Goal: Book appointment/travel/reservation

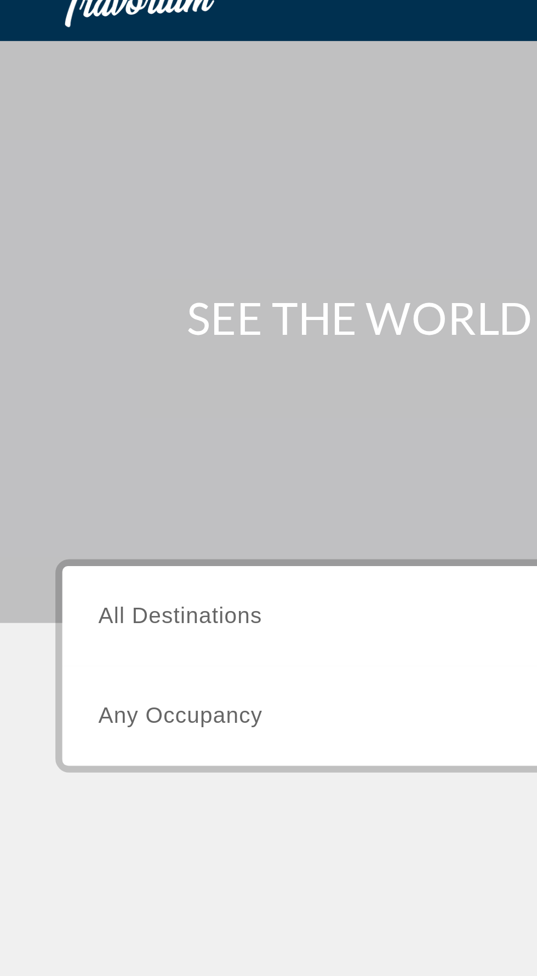
click at [94, 255] on span "All Destinations" at bounding box center [71, 259] width 65 height 9
click at [94, 255] on input "Destination All Destinations" at bounding box center [149, 260] width 221 height 13
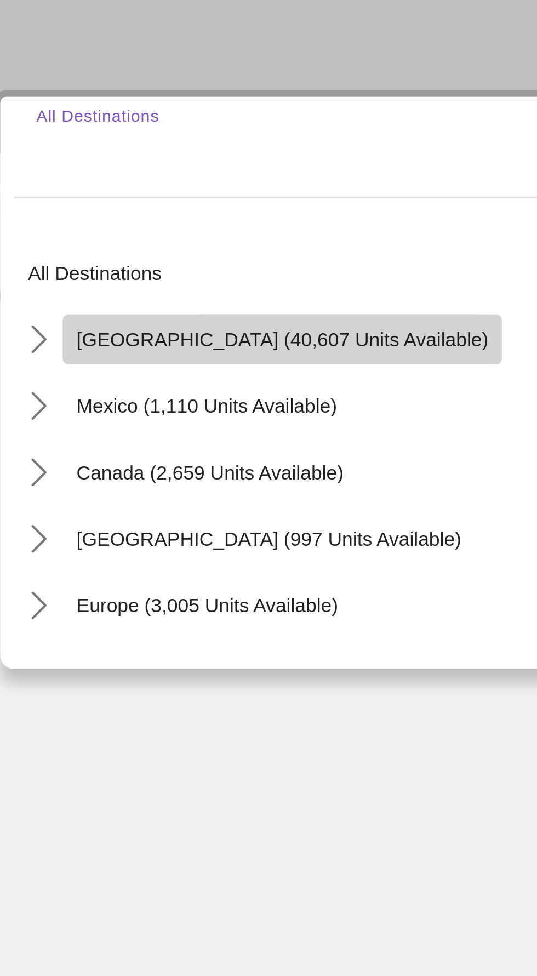
click at [139, 339] on span "[GEOGRAPHIC_DATA] (40,607 units available)" at bounding box center [136, 336] width 163 height 9
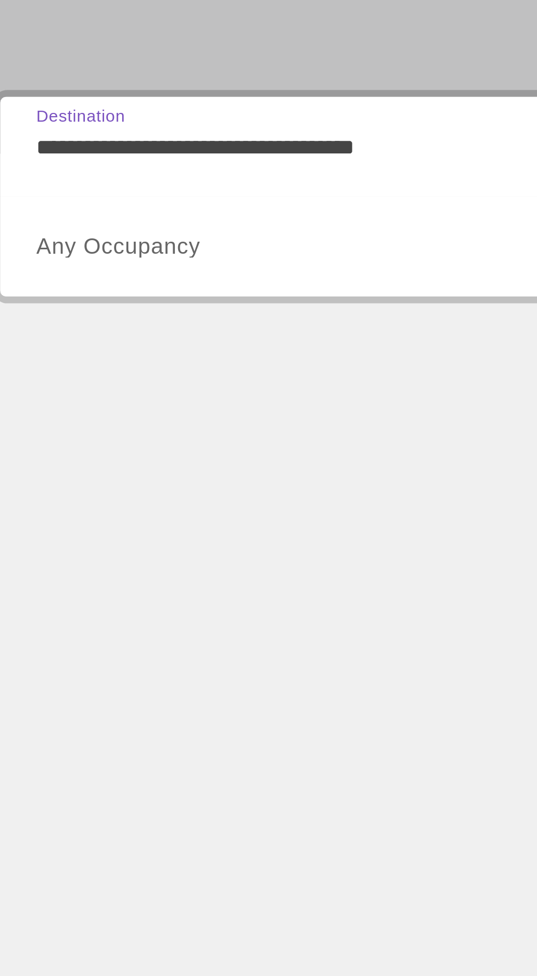
click at [158, 260] on input "**********" at bounding box center [149, 260] width 221 height 13
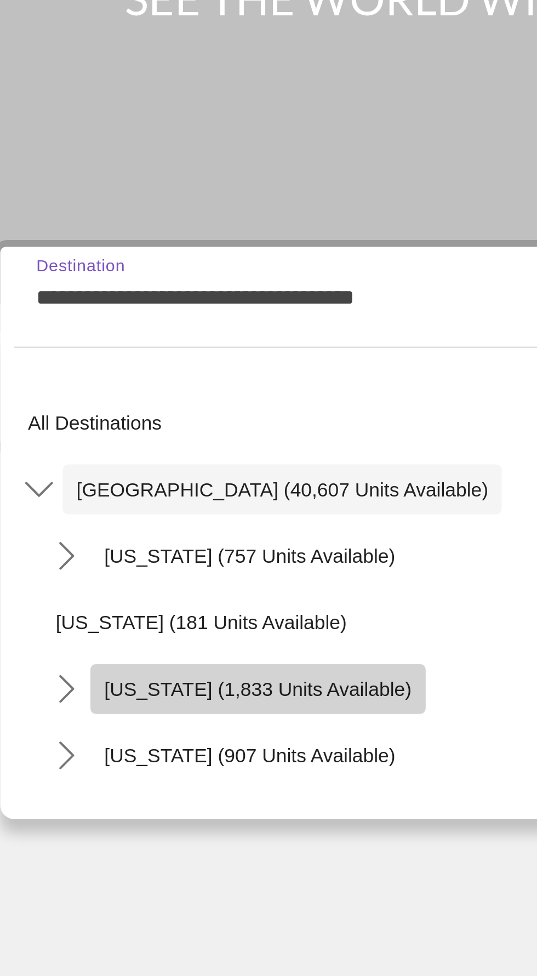
click at [145, 416] on span "California (1,833 units available)" at bounding box center [127, 415] width 122 height 9
type input "**********"
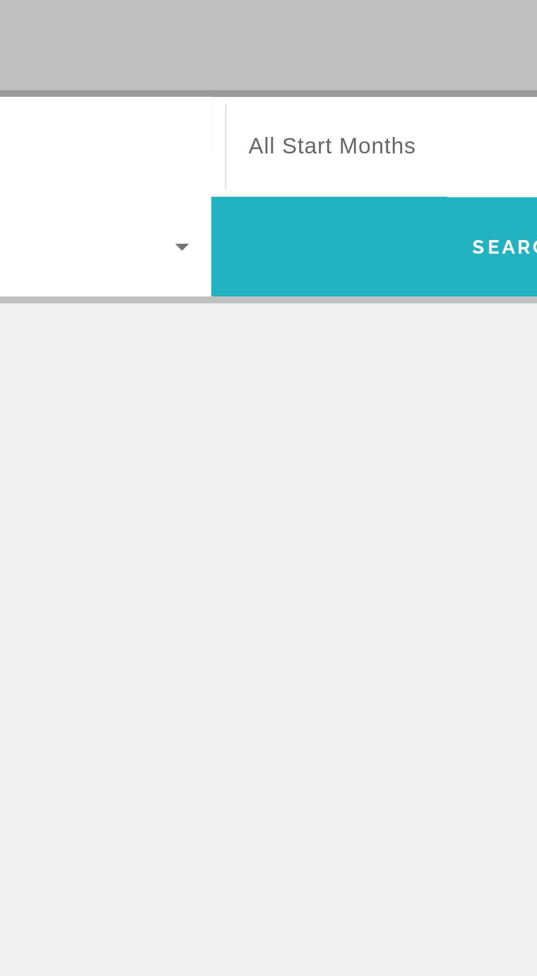
click at [362, 306] on span "Search" at bounding box center [390, 300] width 244 height 26
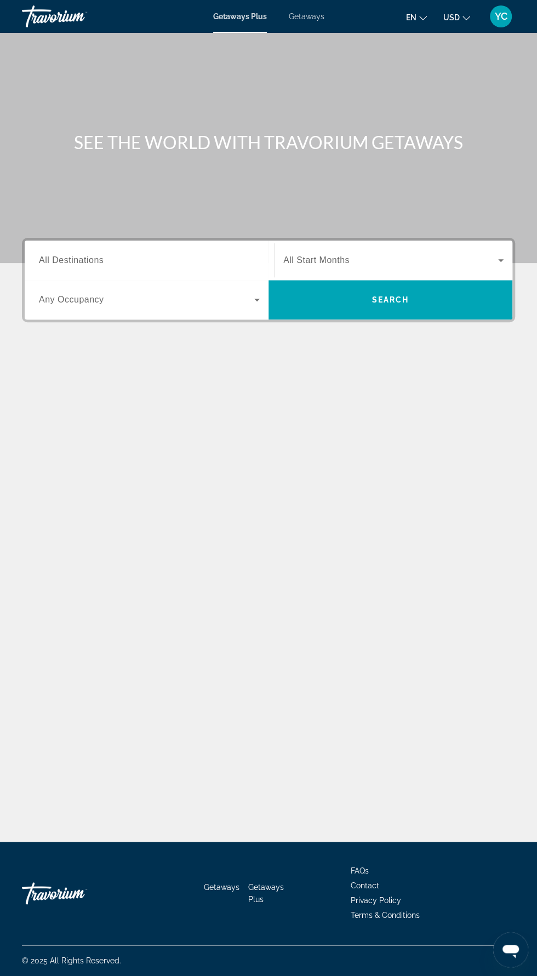
click at [150, 259] on input "Destination All Destinations" at bounding box center [149, 260] width 221 height 13
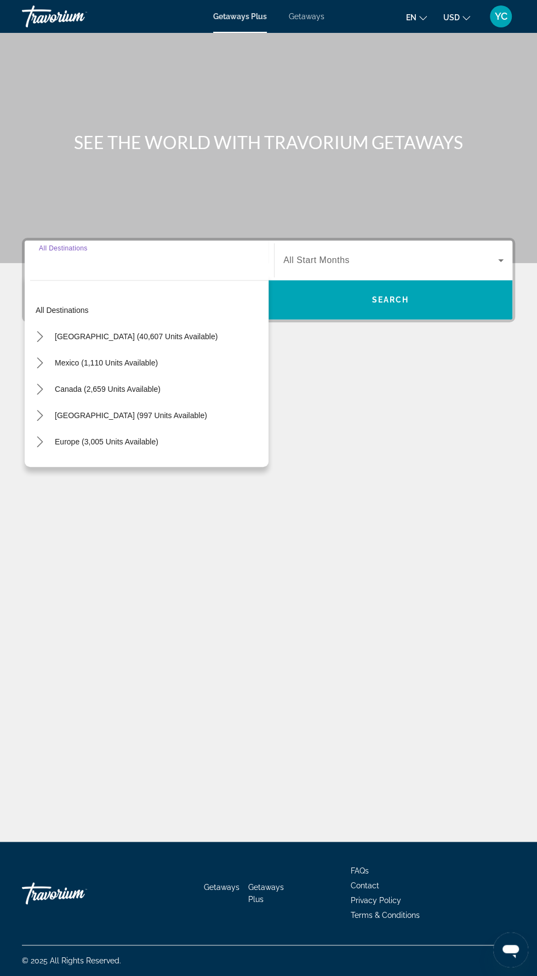
click at [313, 16] on span "Getaways" at bounding box center [307, 16] width 36 height 9
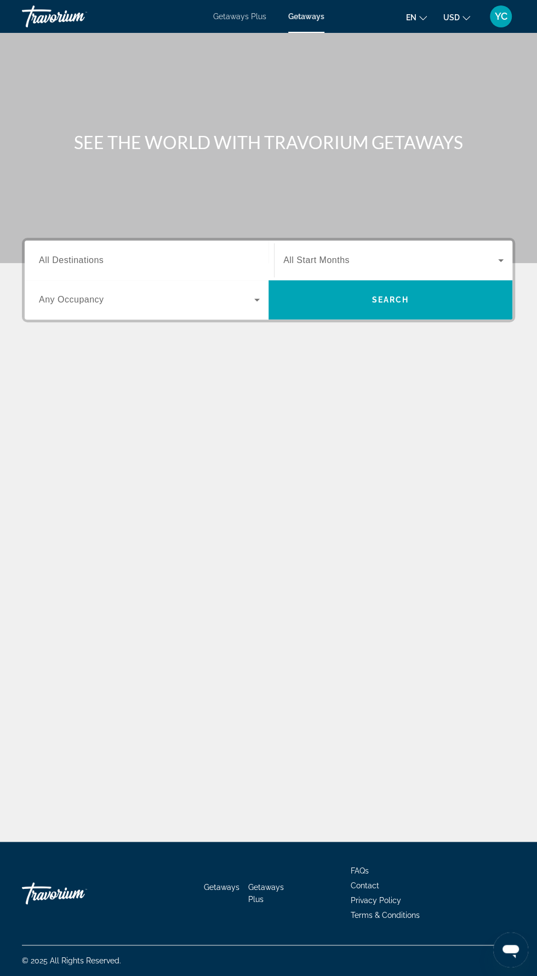
click at [153, 255] on input "Destination All Destinations" at bounding box center [149, 260] width 221 height 13
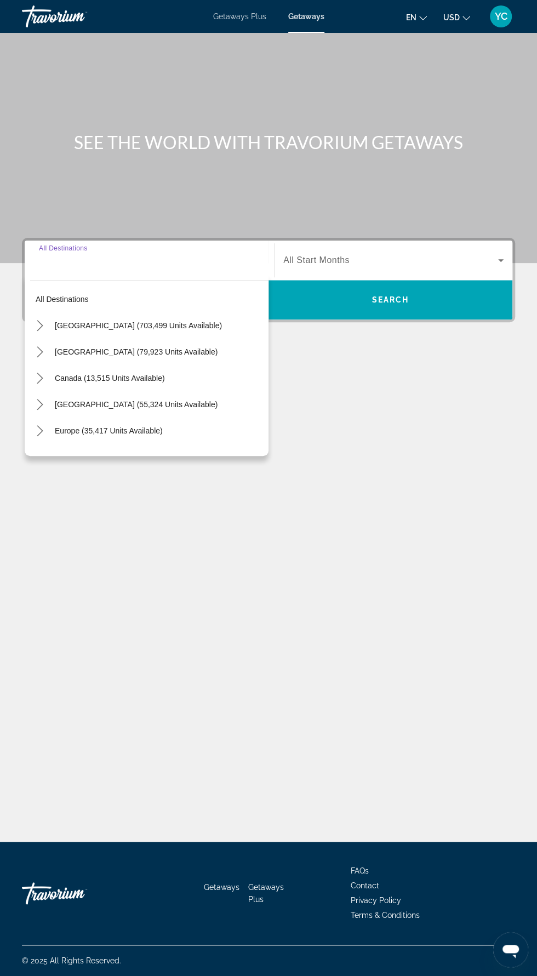
scroll to position [78, 0]
click at [153, 321] on span "[GEOGRAPHIC_DATA] (703,499 units available)" at bounding box center [138, 325] width 167 height 9
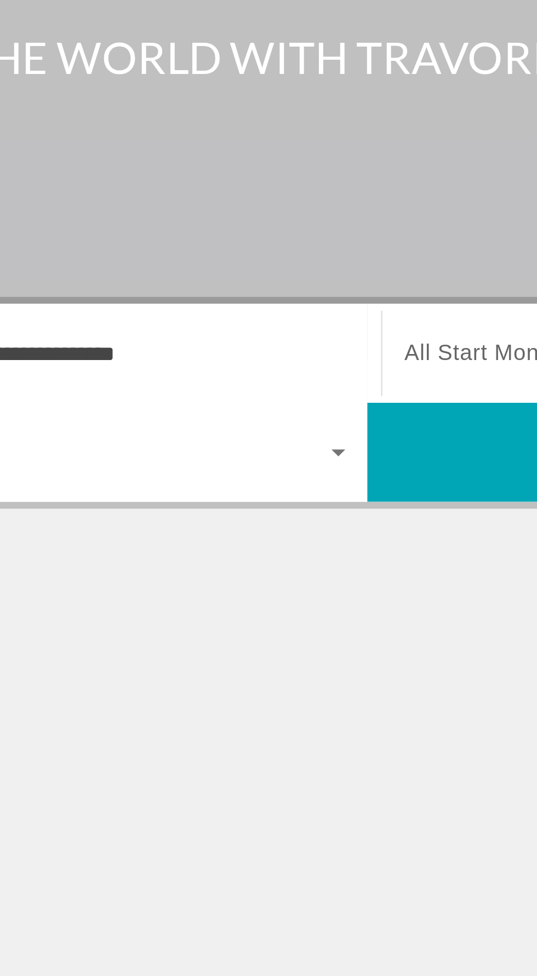
scroll to position [76, 0]
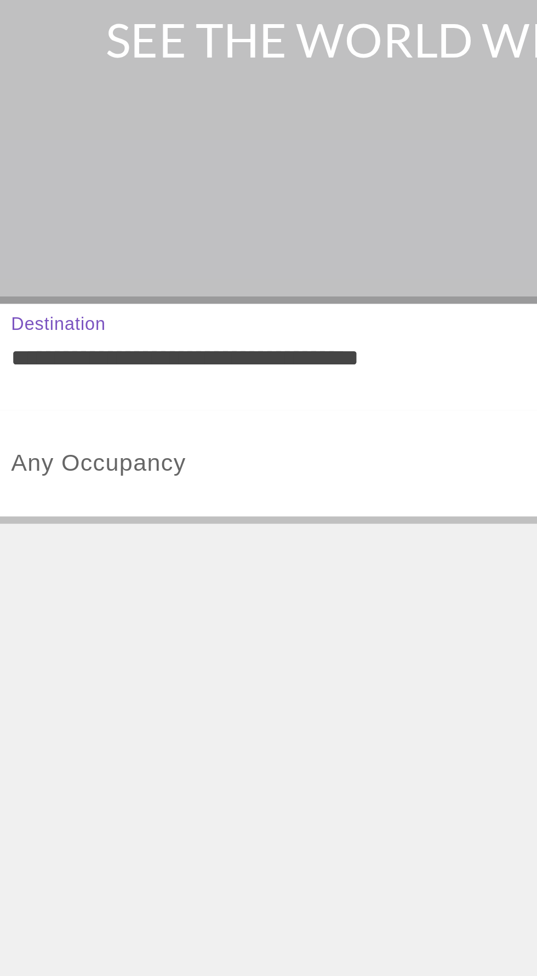
click at [141, 254] on input "**********" at bounding box center [149, 260] width 221 height 13
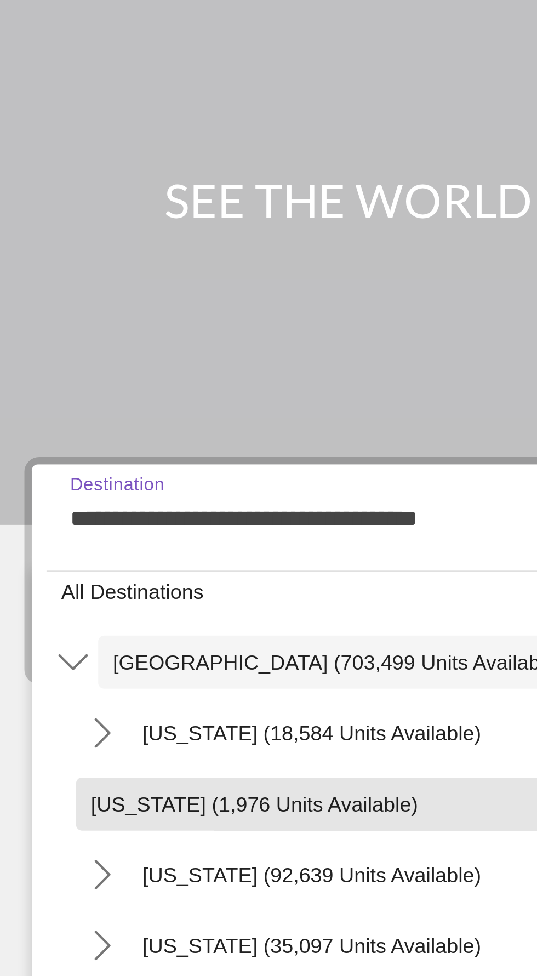
scroll to position [3, 0]
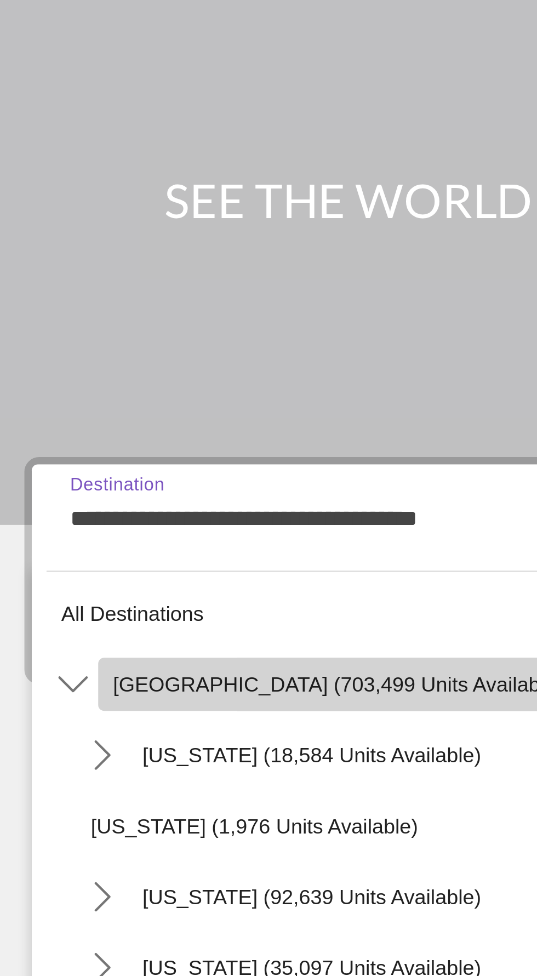
click at [158, 318] on span "United States (703,499 units available)" at bounding box center [138, 322] width 167 height 9
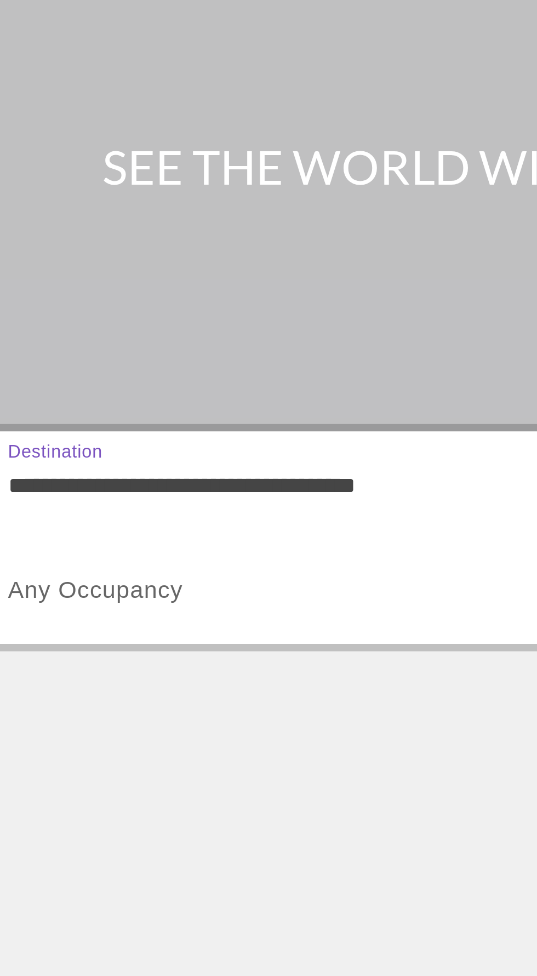
scroll to position [76, 0]
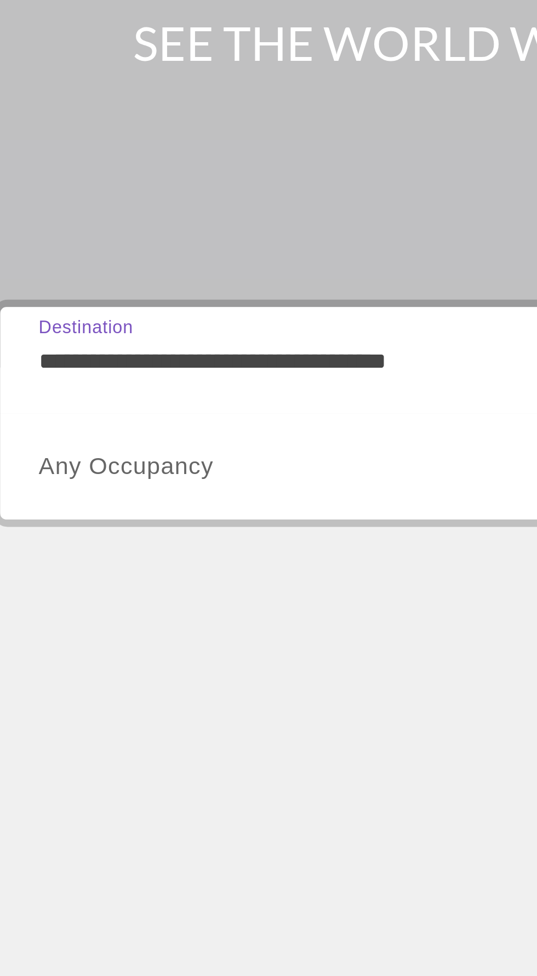
click at [161, 254] on input "**********" at bounding box center [149, 260] width 221 height 13
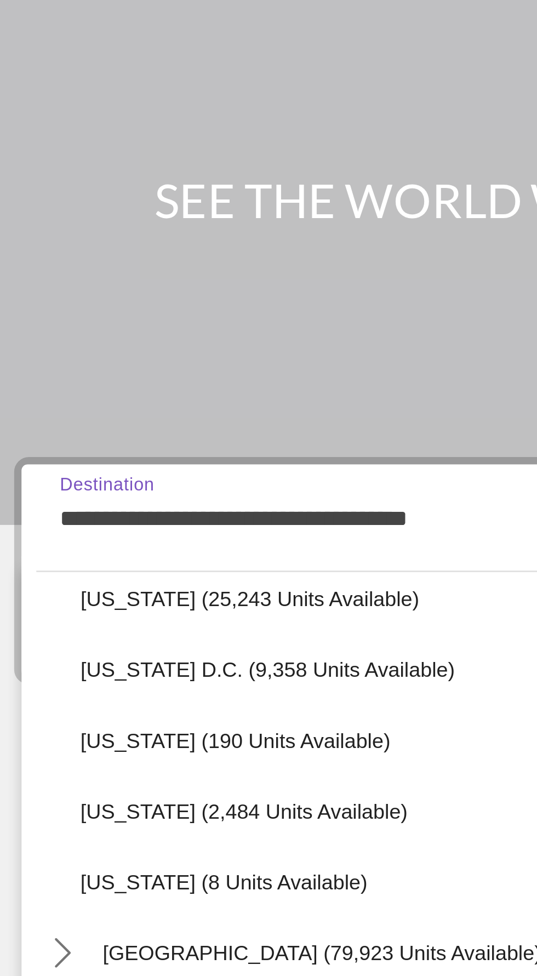
scroll to position [1094, 0]
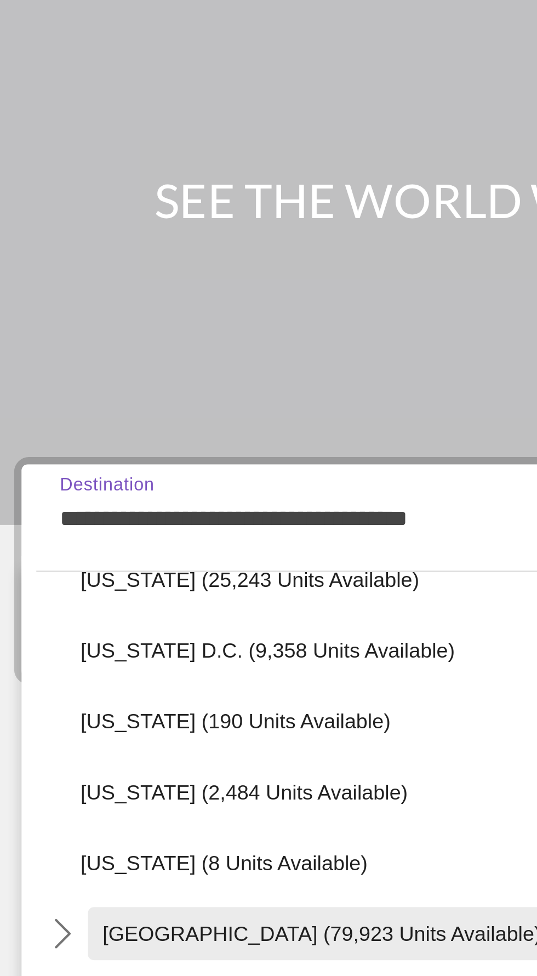
click at [148, 410] on span "Mexico (79,923 units available)" at bounding box center [136, 414] width 163 height 9
type input "**********"
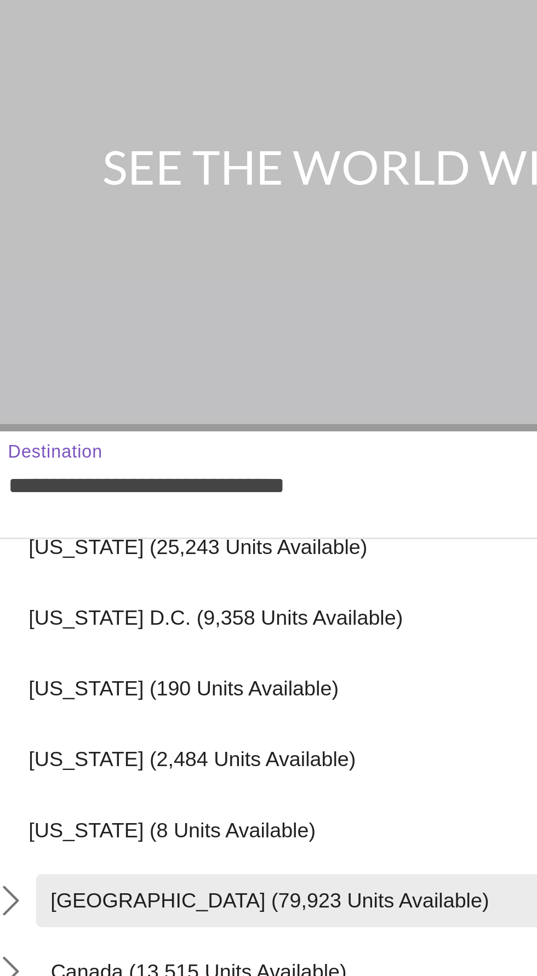
scroll to position [76, 0]
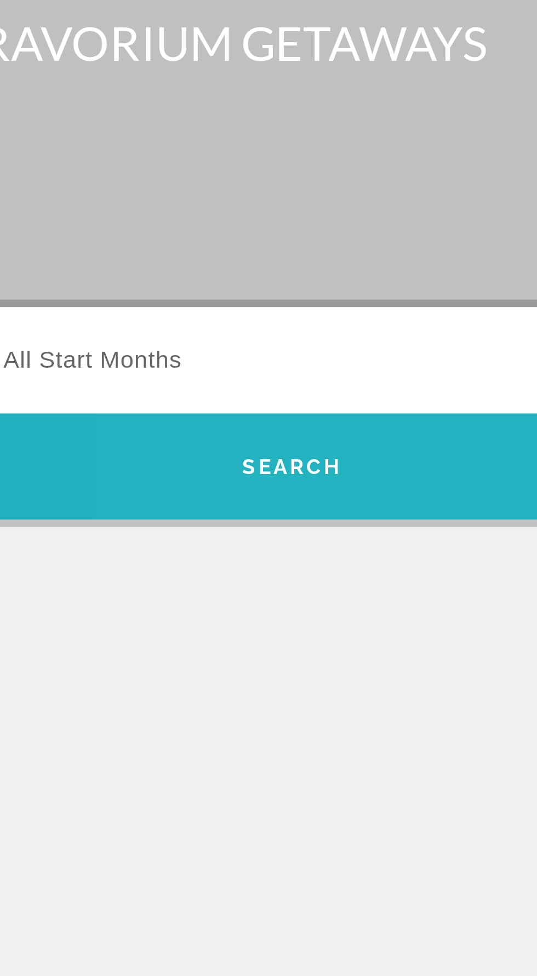
click at [409, 287] on span "Search" at bounding box center [390, 300] width 244 height 26
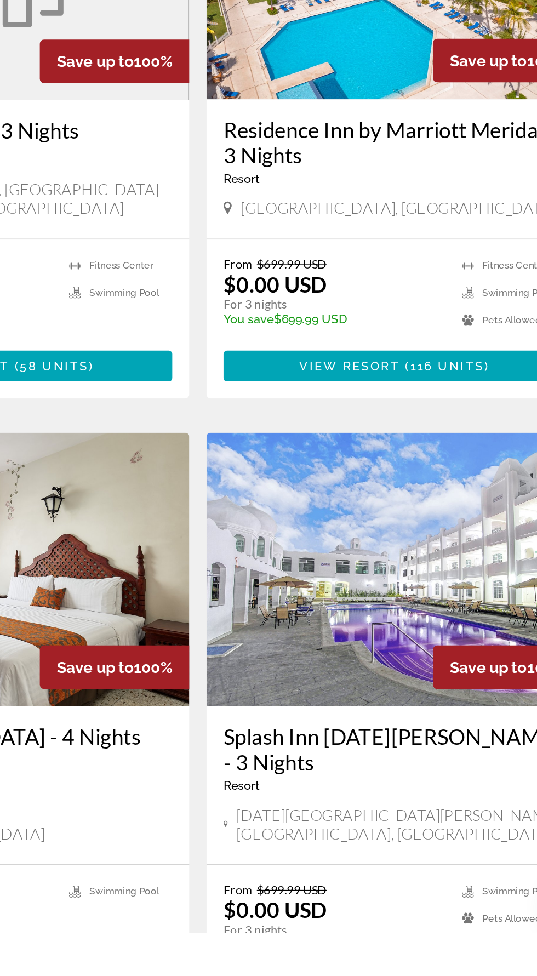
scroll to position [1528, 0]
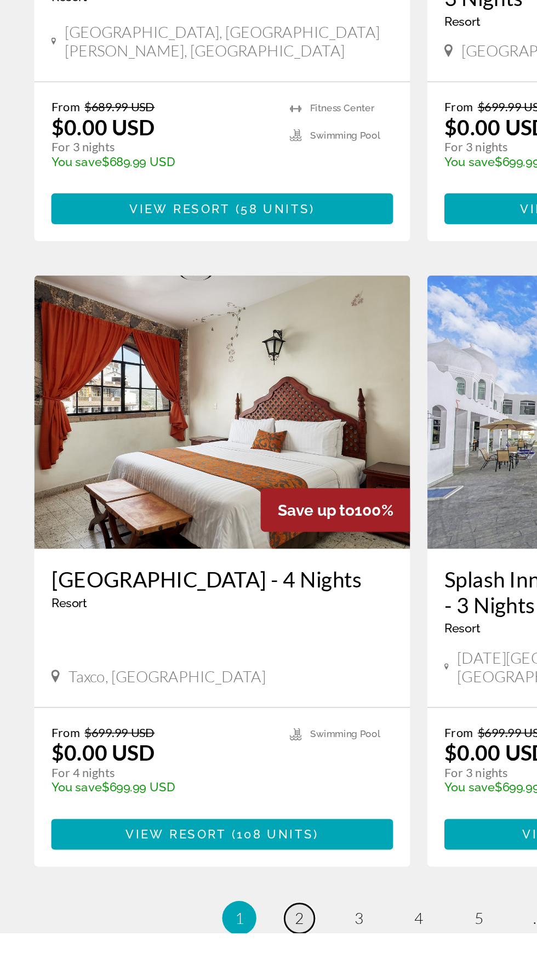
click at [185, 957] on link "page 2" at bounding box center [191, 966] width 19 height 19
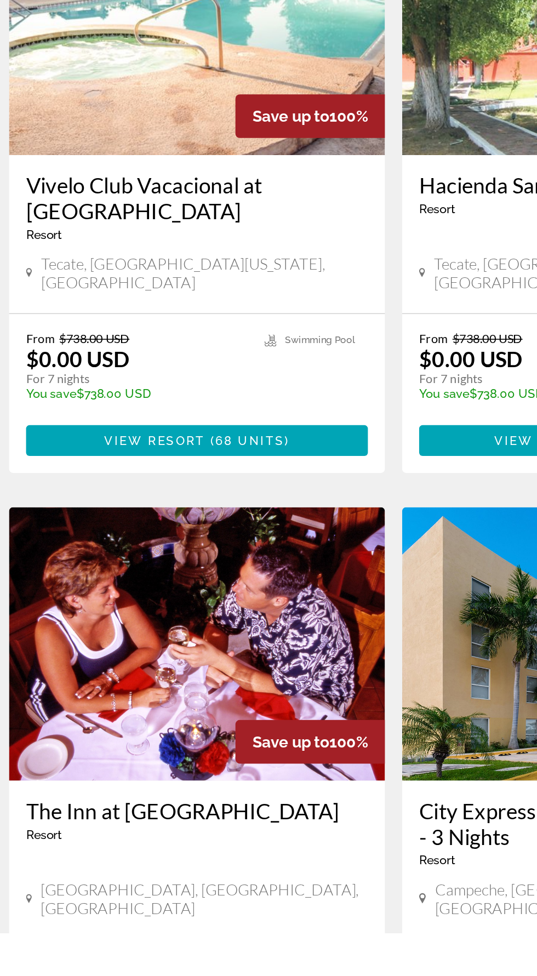
scroll to position [1441, 0]
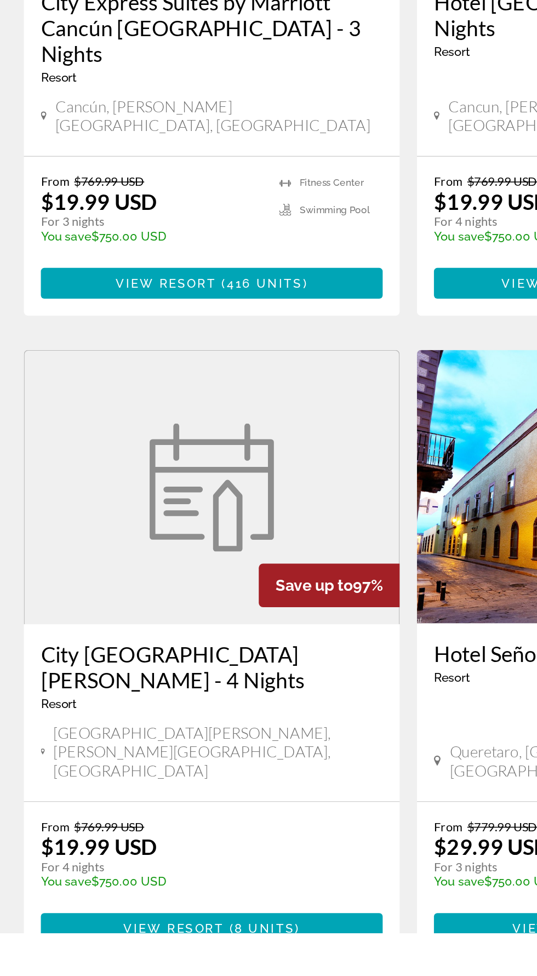
scroll to position [1576, 0]
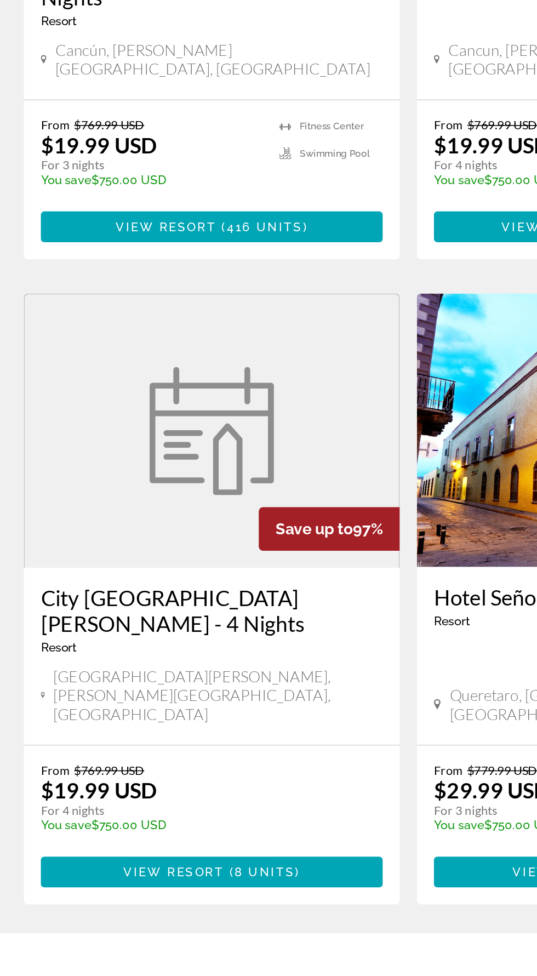
click at [260, 975] on li "page 4" at bounding box center [269, 991] width 22 height 22
click at [268, 975] on span "4" at bounding box center [268, 991] width 5 height 12
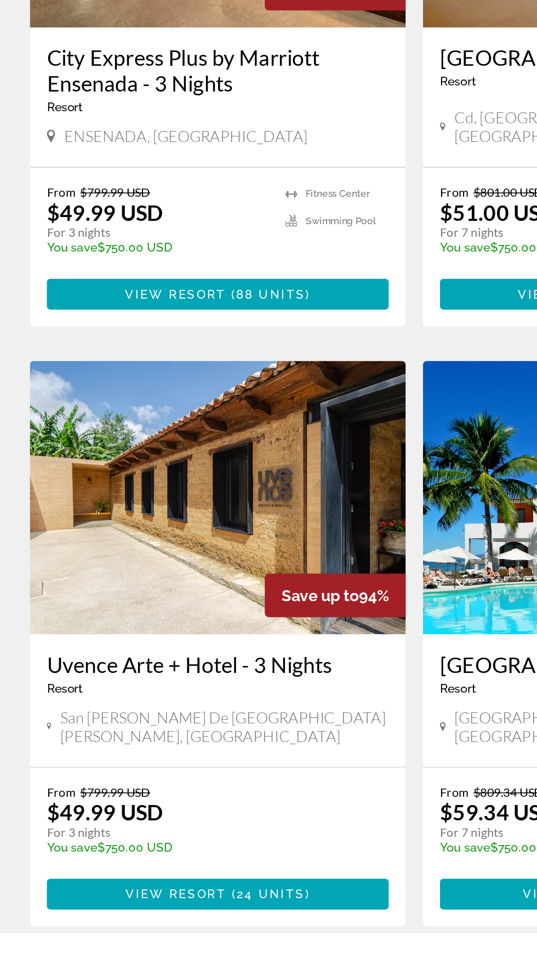
scroll to position [1518, 0]
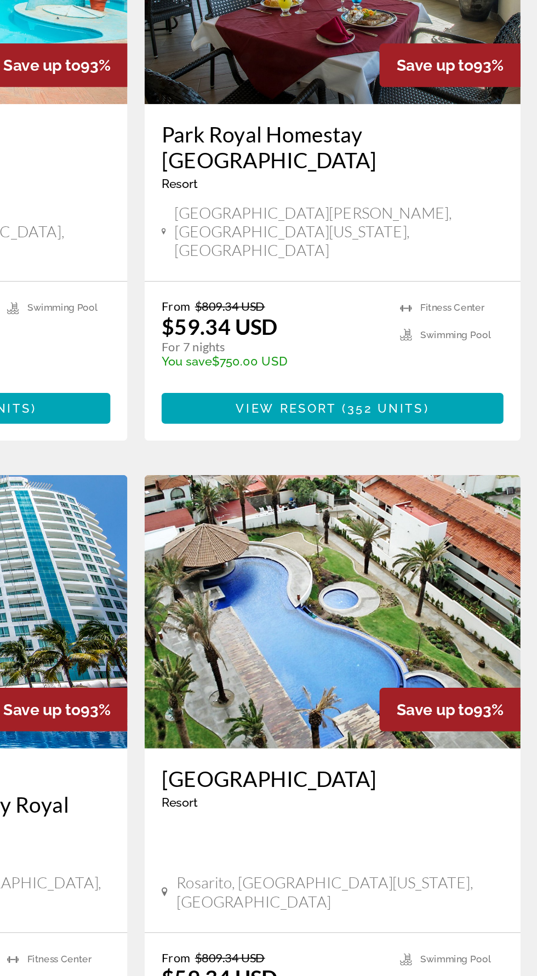
click at [393, 920] on span "View Resort" at bounding box center [367, 924] width 65 height 9
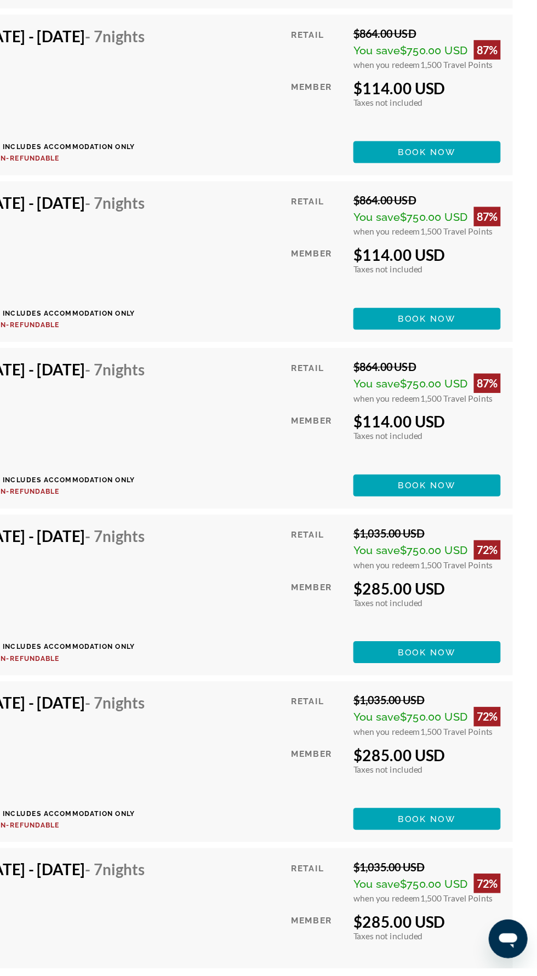
scroll to position [3831, 0]
